Goal: Information Seeking & Learning: Learn about a topic

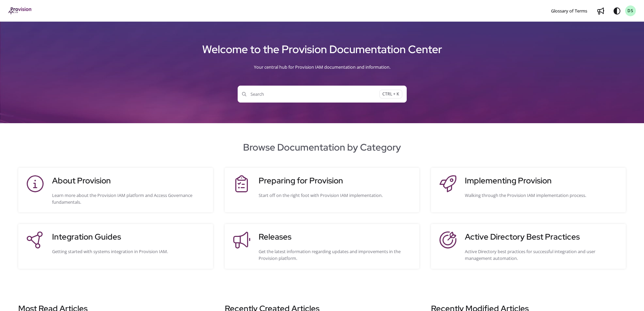
click at [396, 93] on span "CTRL + K" at bounding box center [390, 94] width 23 height 9
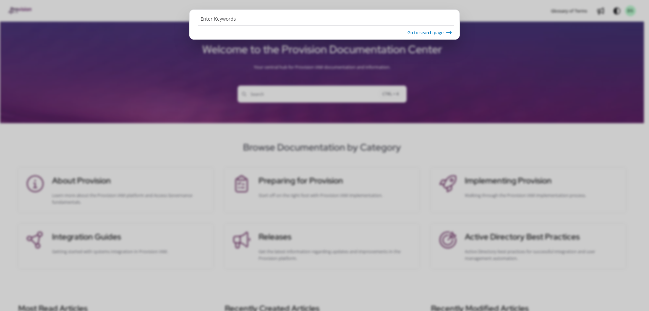
click at [0, 0] on button "Go to search page" at bounding box center [0, 0] width 0 height 0
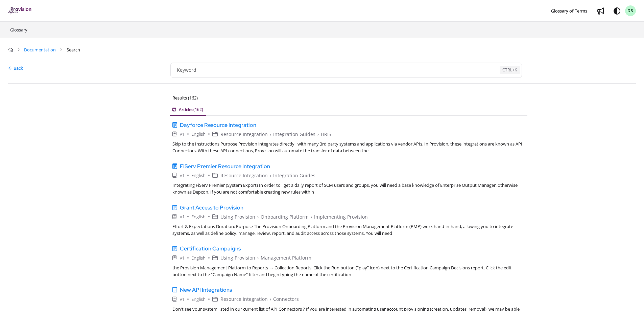
click at [32, 49] on link "Documentation" at bounding box center [40, 49] width 32 height 7
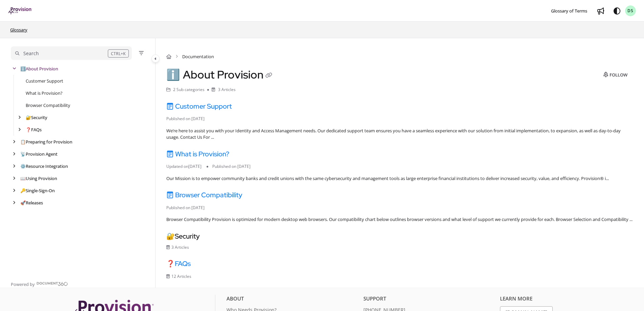
click at [18, 27] on link "Glossary" at bounding box center [18, 30] width 19 height 8
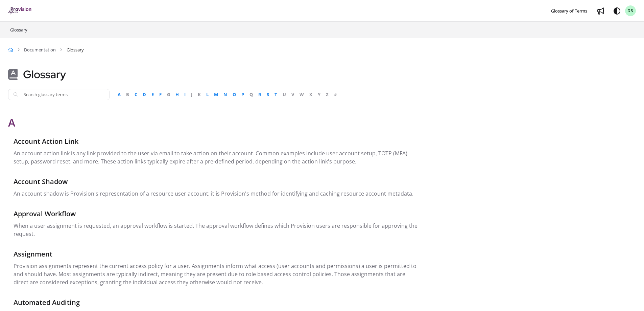
click at [9, 51] on icon "Home" at bounding box center [10, 50] width 5 height 4
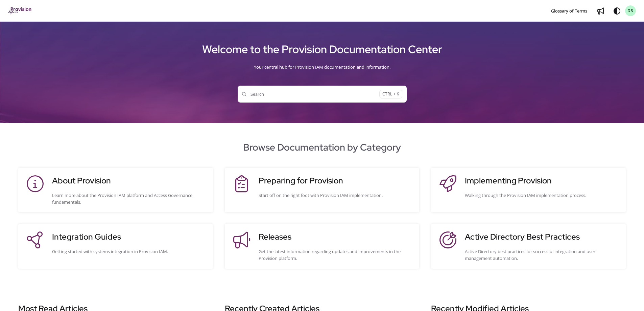
scroll to position [34, 0]
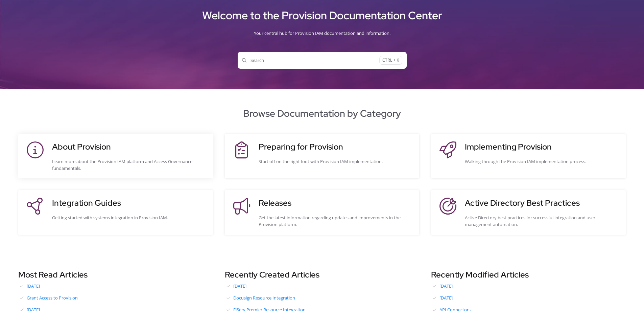
drag, startPoint x: 91, startPoint y: 140, endPoint x: 82, endPoint y: 148, distance: 11.7
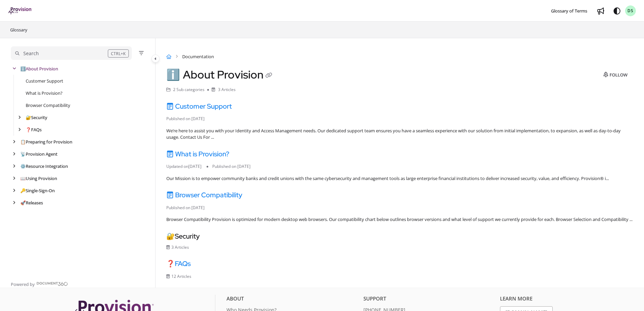
click at [170, 56] on icon "Home" at bounding box center [168, 56] width 5 height 4
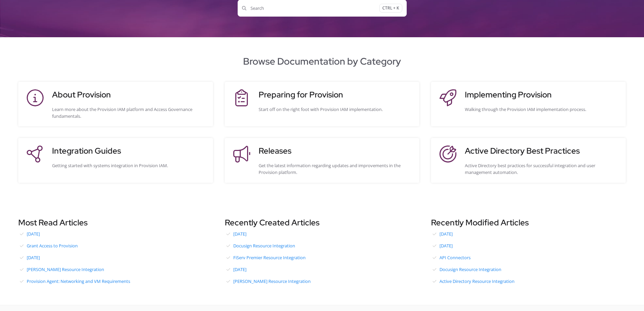
scroll to position [101, 0]
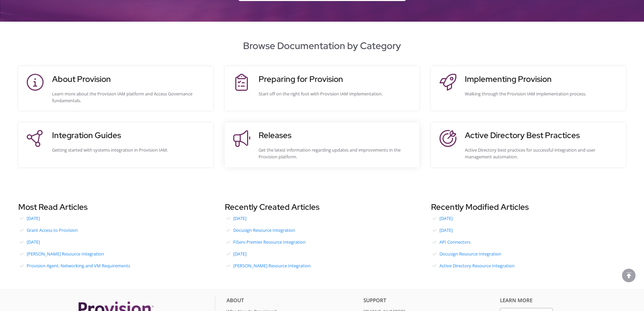
click at [274, 147] on div "Get the latest information regarding updates and improvements in the Provision …" at bounding box center [336, 153] width 154 height 14
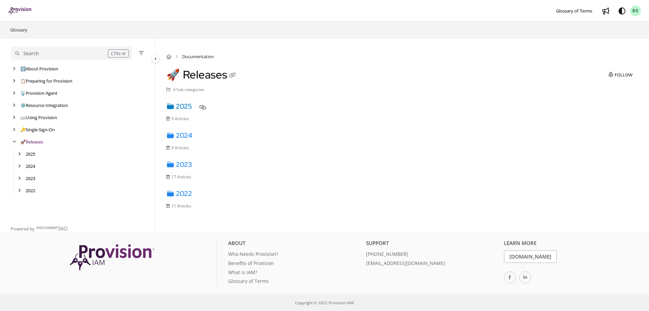
click at [187, 103] on link "2025" at bounding box center [179, 106] width 26 height 9
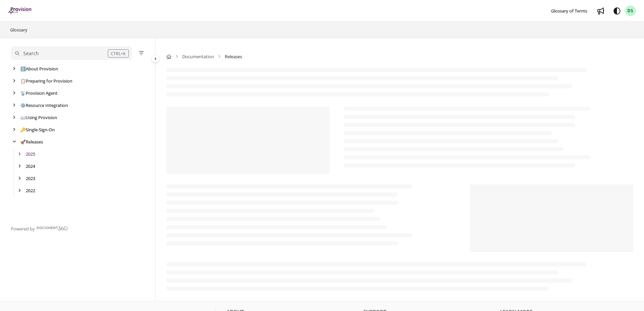
scroll to position [9, 0]
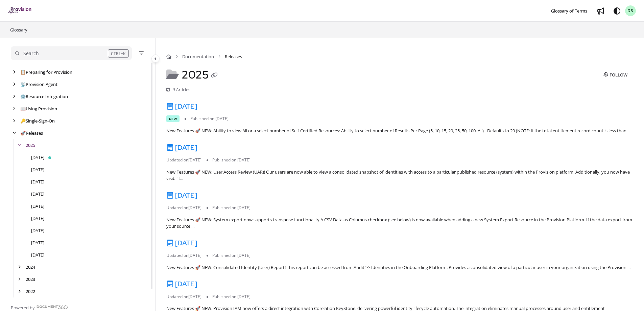
click at [187, 103] on link "[DATE]" at bounding box center [181, 106] width 31 height 9
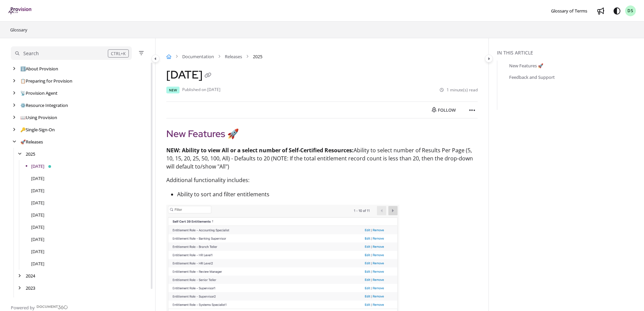
click at [169, 57] on icon "Home" at bounding box center [168, 56] width 5 height 4
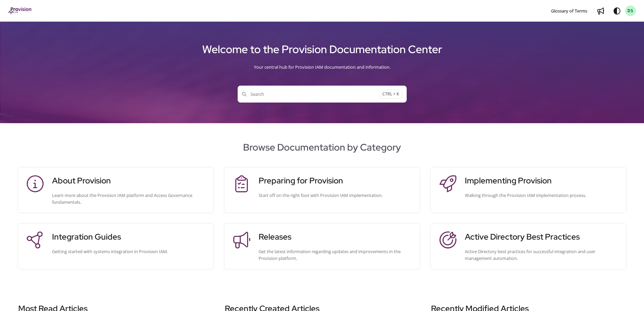
scroll to position [159, 0]
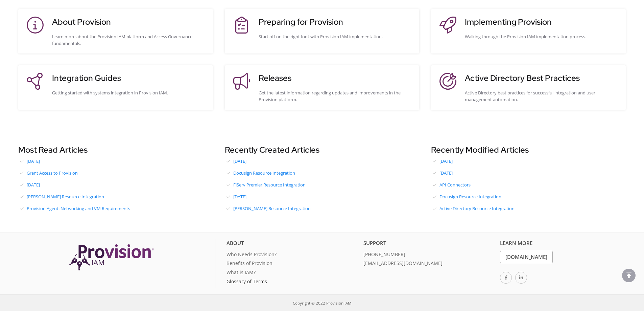
click at [236, 282] on link "Glossary of Terms" at bounding box center [293, 282] width 132 height 9
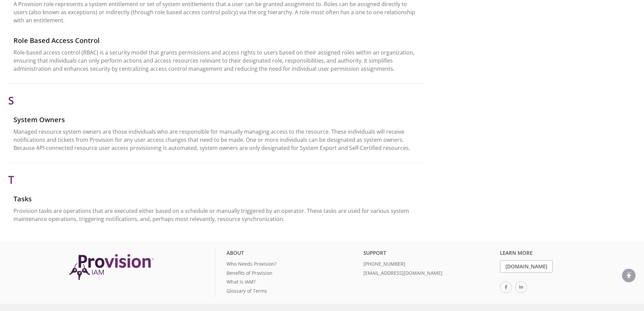
scroll to position [1871, 0]
